Goal: Obtain resource: Download file/media

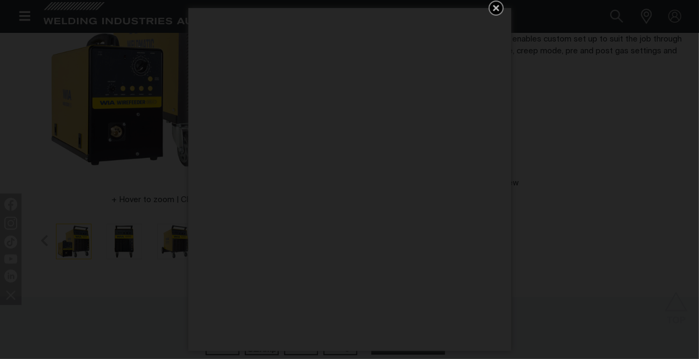
click at [498, 7] on icon "Get 5 WIA Welding Guides Free!" at bounding box center [496, 8] width 13 height 13
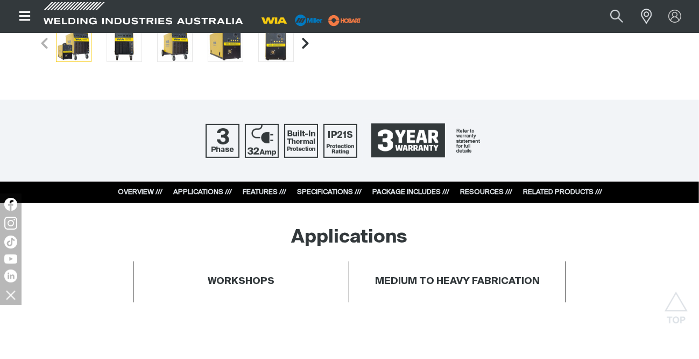
scroll to position [431, 0]
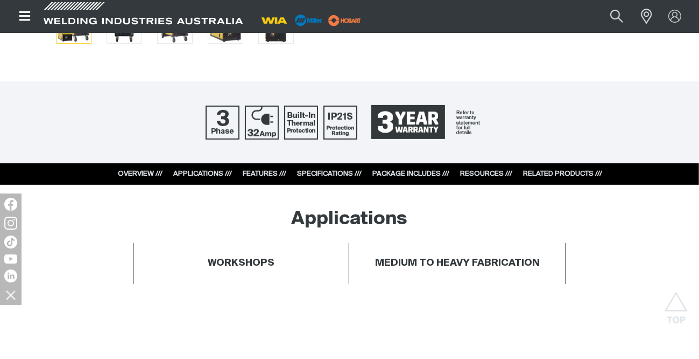
click at [476, 175] on link "RESOURCES ///" at bounding box center [487, 173] width 52 height 7
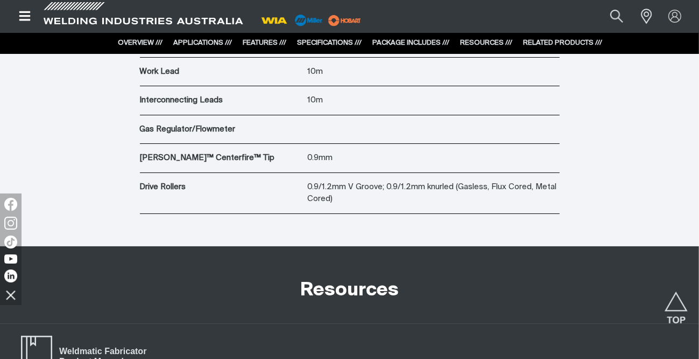
scroll to position [3767, 0]
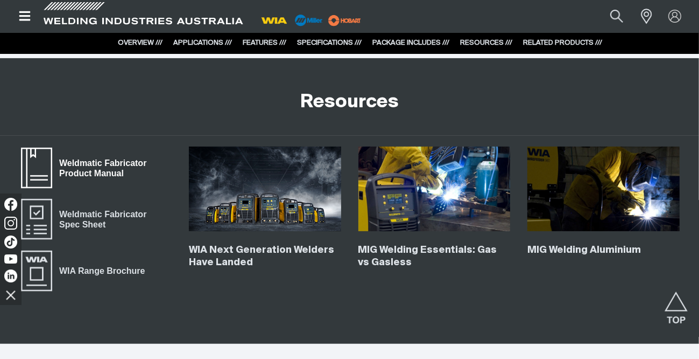
click at [103, 168] on span "Weldmatic Fabricator Product Manual" at bounding box center [112, 168] width 120 height 24
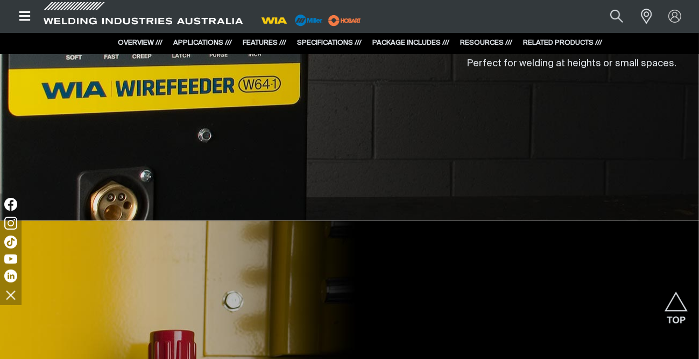
scroll to position [2004, 0]
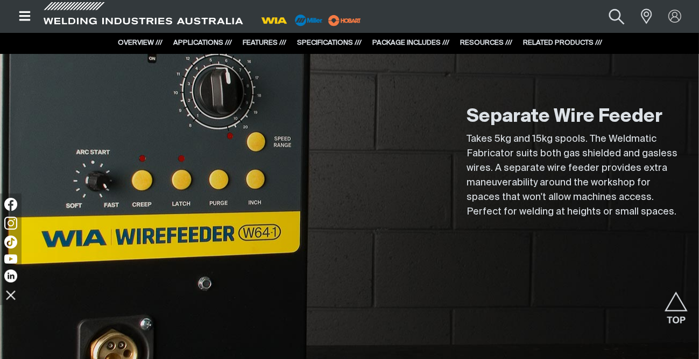
click at [616, 11] on button "Search products" at bounding box center [617, 16] width 44 height 29
click at [572, 18] on input "Search" at bounding box center [552, 16] width 166 height 23
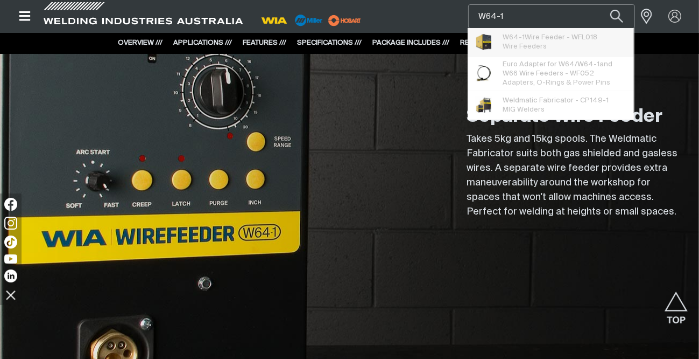
type input "W64-1"
click at [562, 41] on span "W64-1 Wire Feeder - WFL018" at bounding box center [550, 37] width 95 height 9
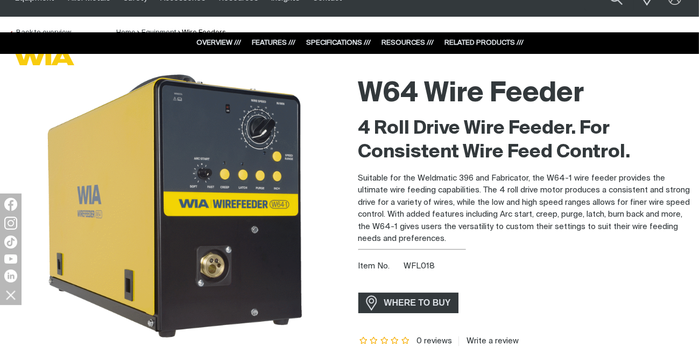
scroll to position [28, 0]
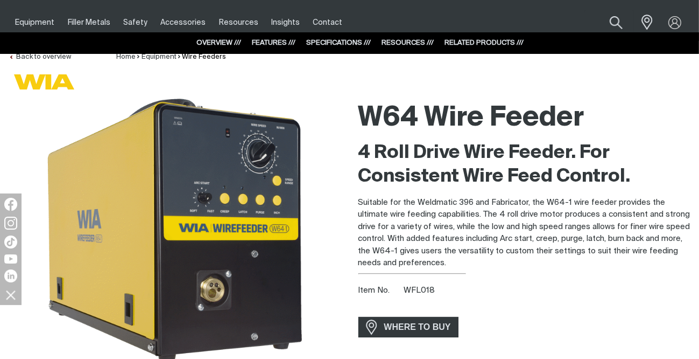
click at [402, 39] on link "RESOURCES ///" at bounding box center [408, 42] width 52 height 7
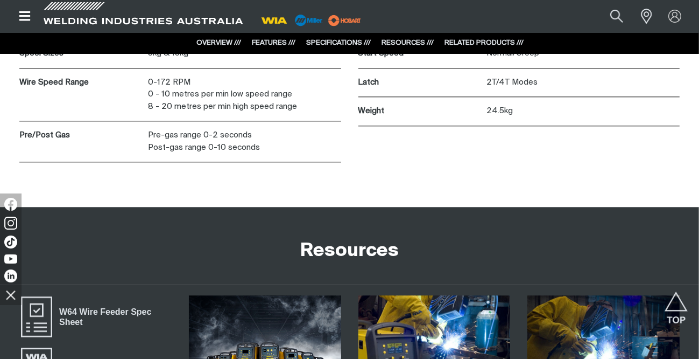
scroll to position [2528, 0]
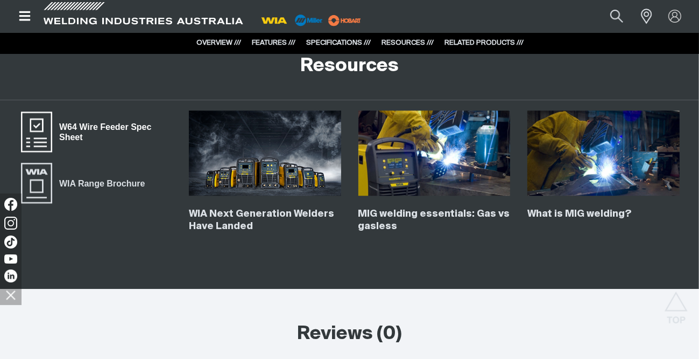
click at [82, 128] on span "W64 Wire Feeder Spec Sheet" at bounding box center [112, 132] width 120 height 24
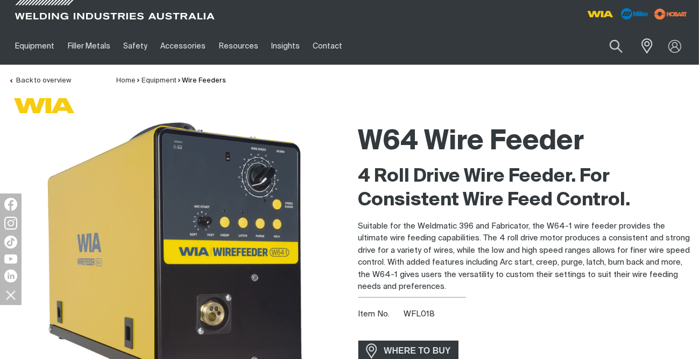
scroll to position [47, 0]
